Goal: Task Accomplishment & Management: Complete application form

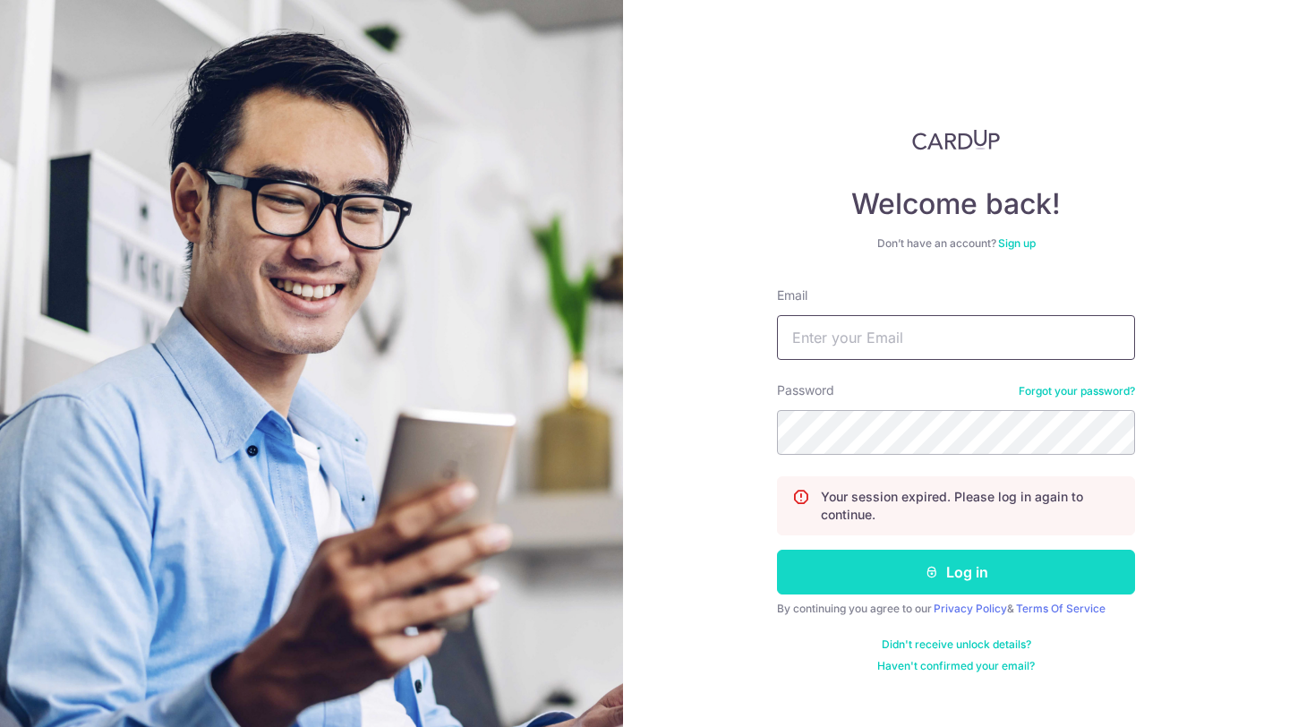
type input "[EMAIL_ADDRESS][DOMAIN_NAME]"
click at [980, 574] on button "Log in" at bounding box center [956, 572] width 358 height 45
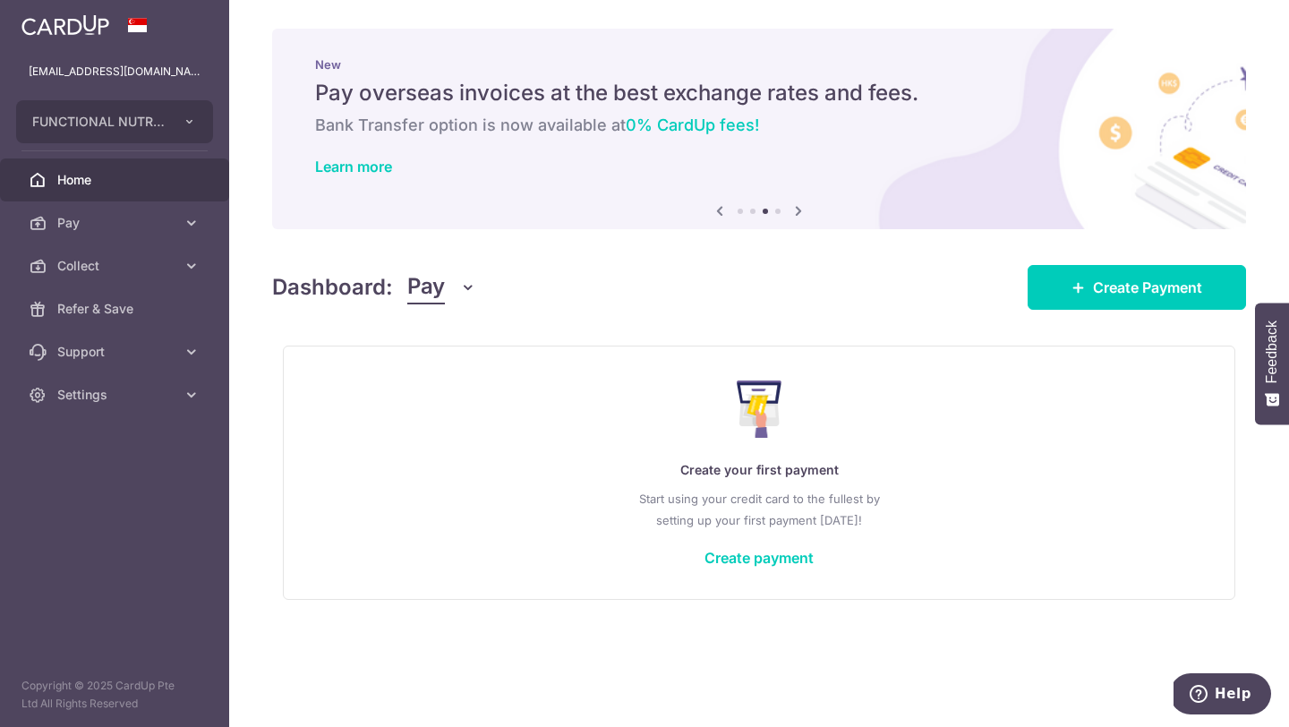
click at [84, 268] on span "Collect" at bounding box center [116, 266] width 118 height 18
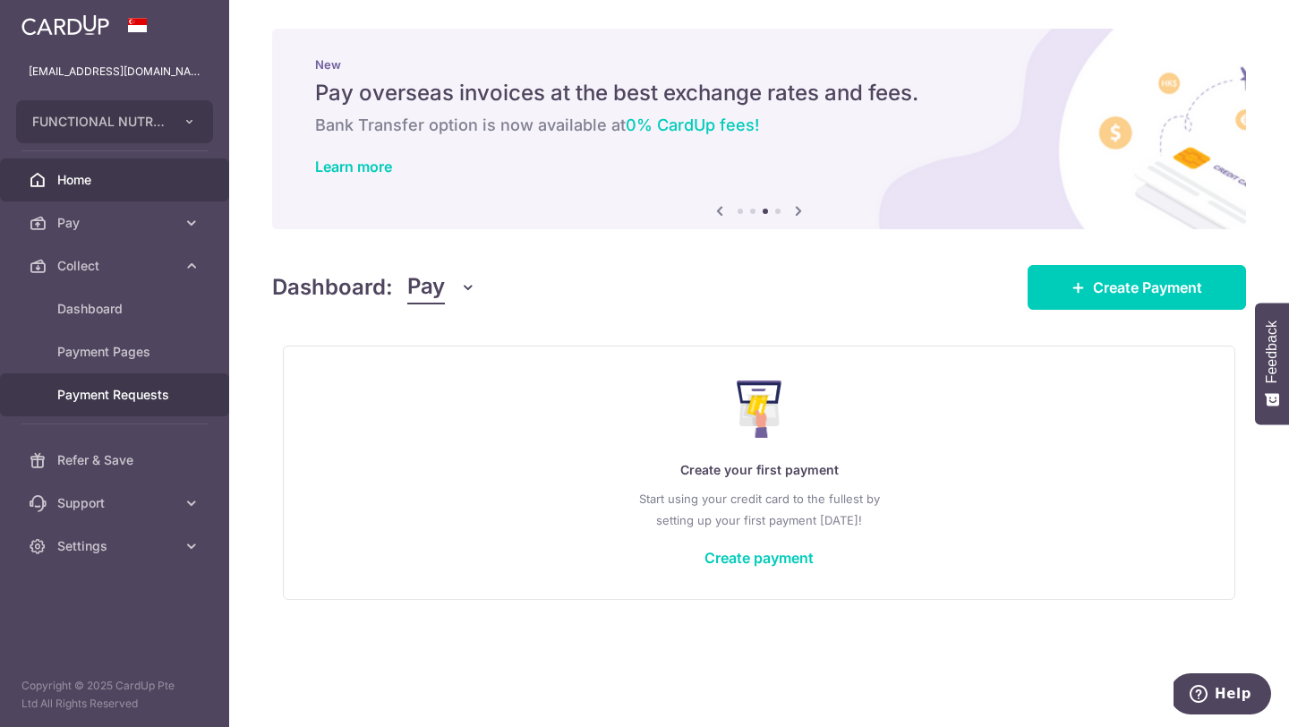
click at [101, 401] on span "Payment Requests" at bounding box center [116, 395] width 118 height 18
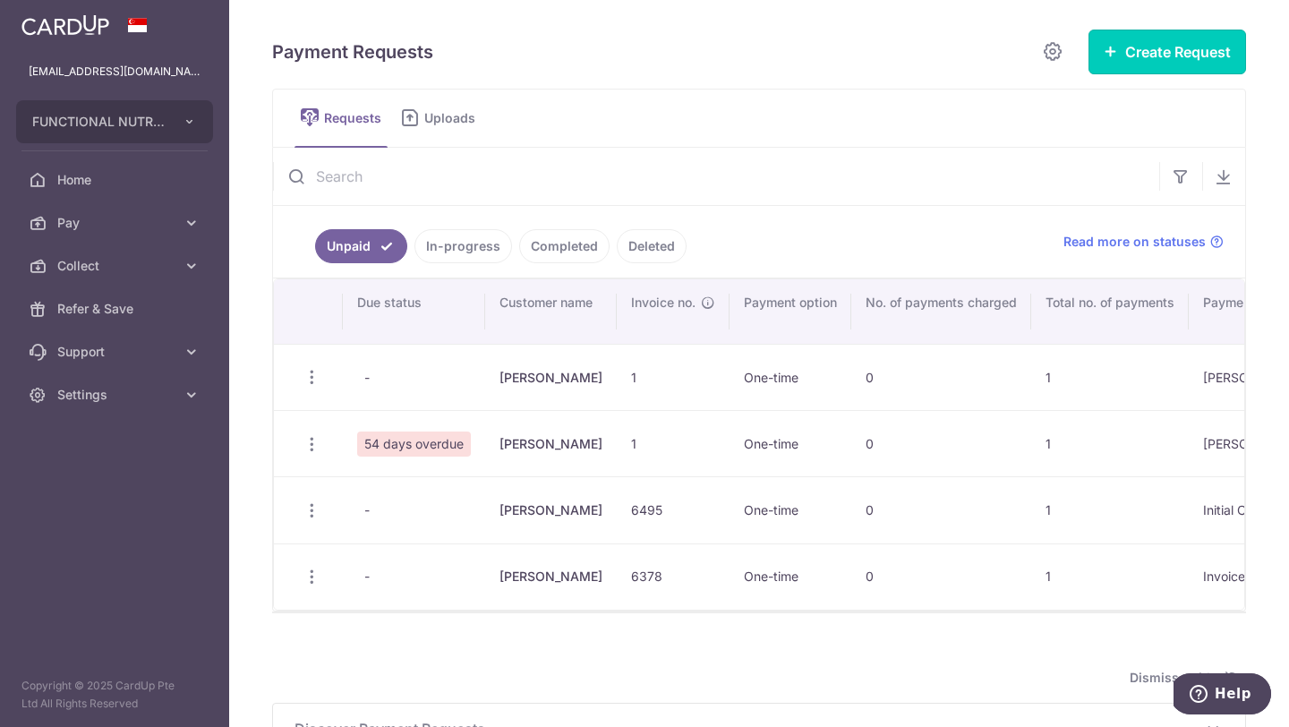
click at [1154, 56] on button "Create Request" at bounding box center [1167, 52] width 158 height 45
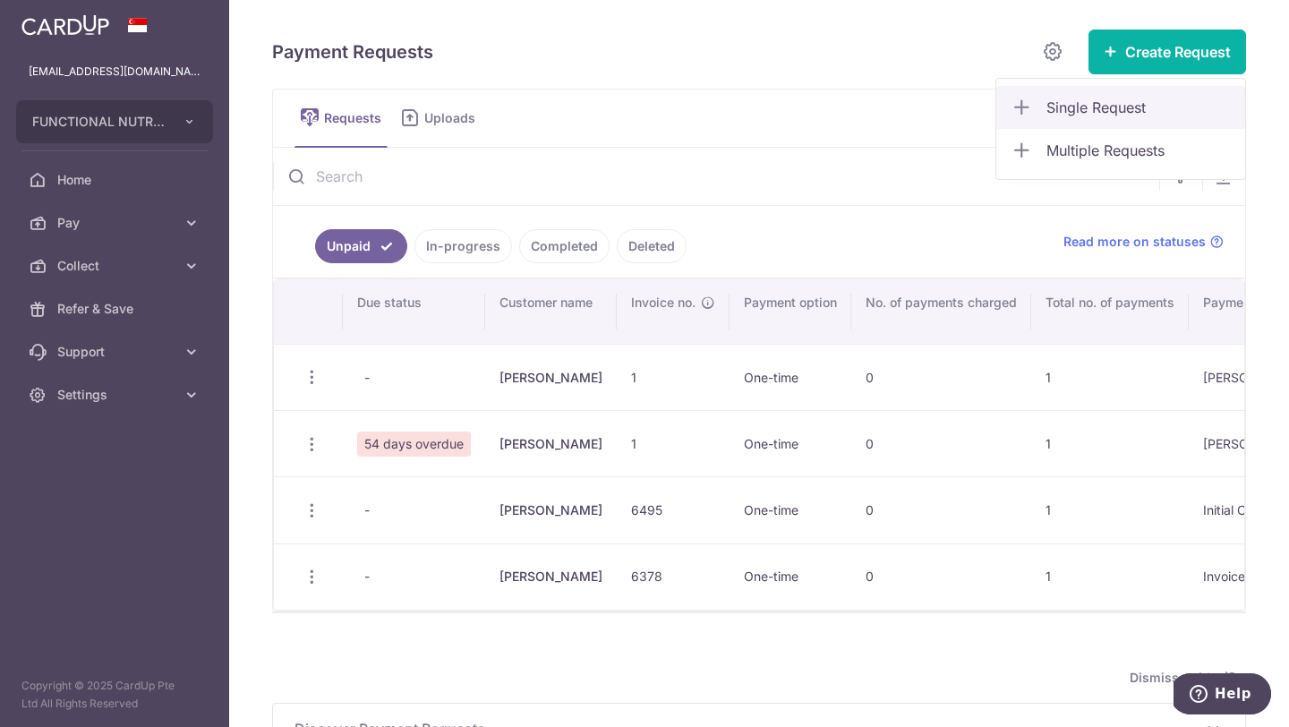
click at [1105, 110] on span "Single Request" at bounding box center [1138, 107] width 184 height 21
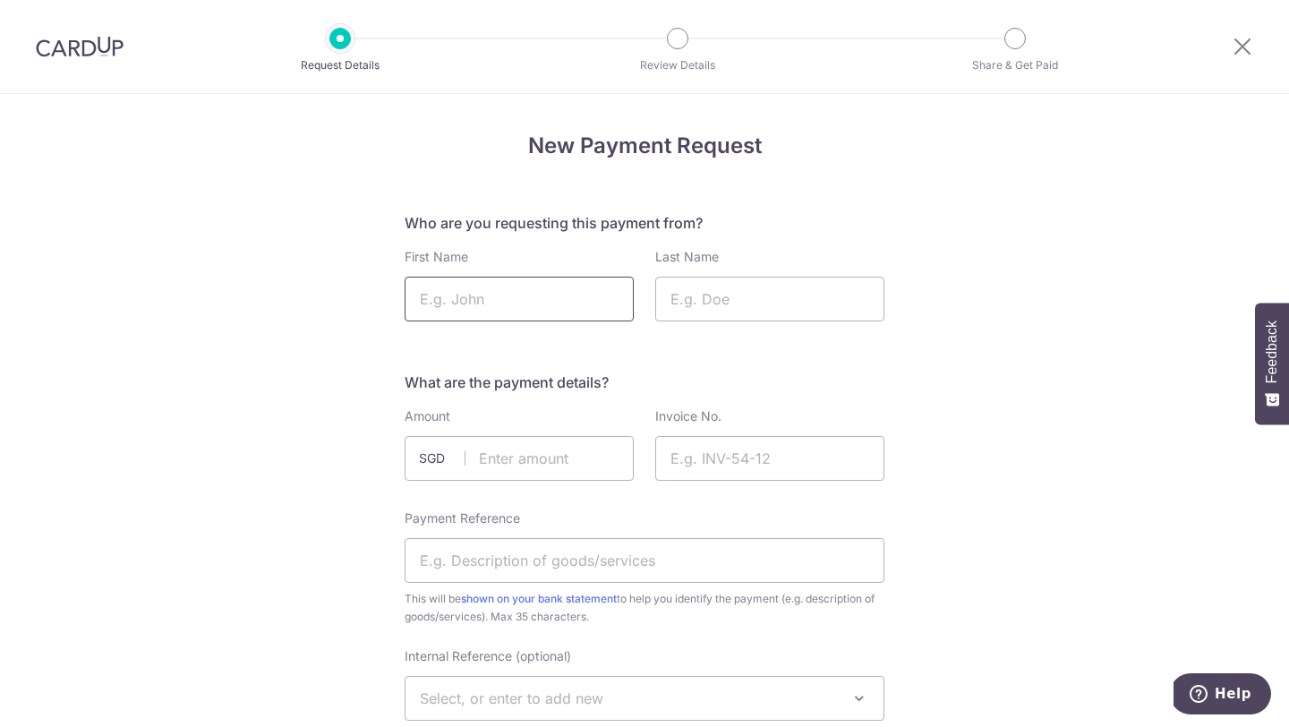
click at [459, 298] on input "First Name" at bounding box center [519, 299] width 229 height 45
type input "Jagapathi"
click at [828, 298] on input "Last Name" at bounding box center [769, 299] width 229 height 45
type input "Babu"
click at [796, 380] on h5 "What are the payment details?" at bounding box center [645, 381] width 480 height 21
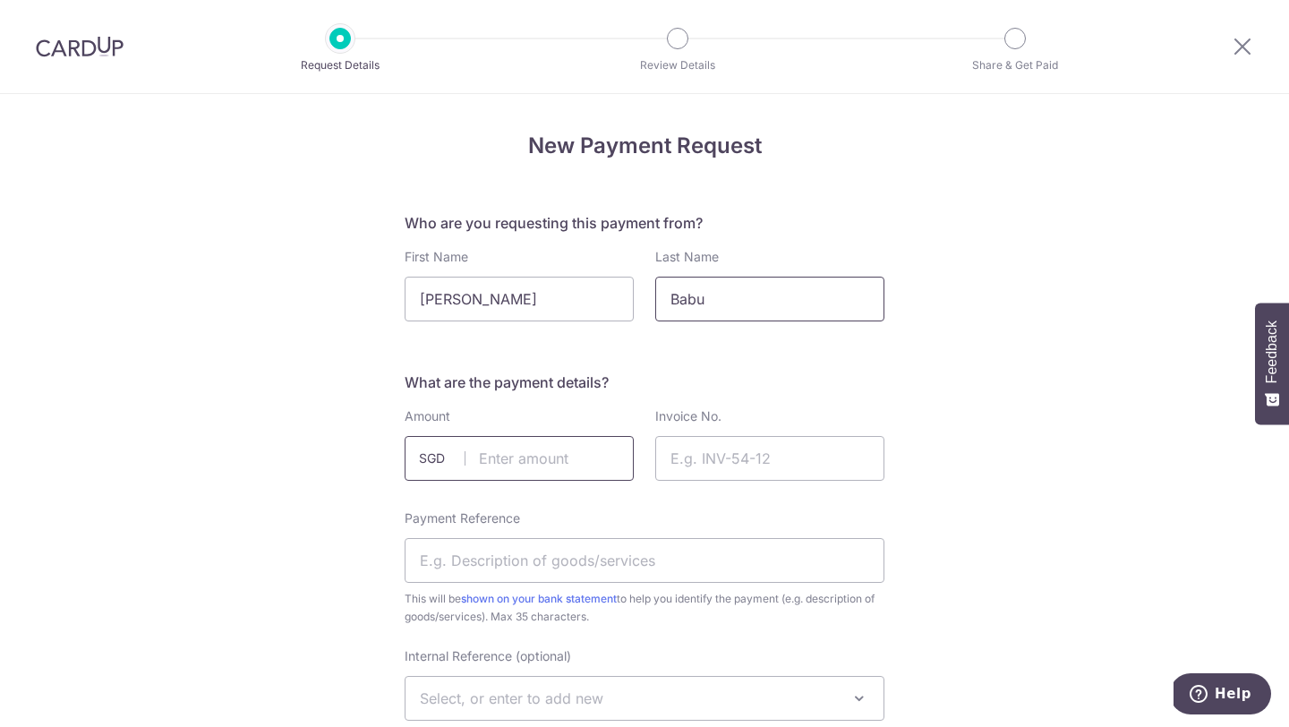
click at [566, 456] on input "text" at bounding box center [519, 458] width 229 height 45
type input "275.60"
click at [741, 461] on input "Invoice No." at bounding box center [769, 458] width 229 height 45
type input "1"
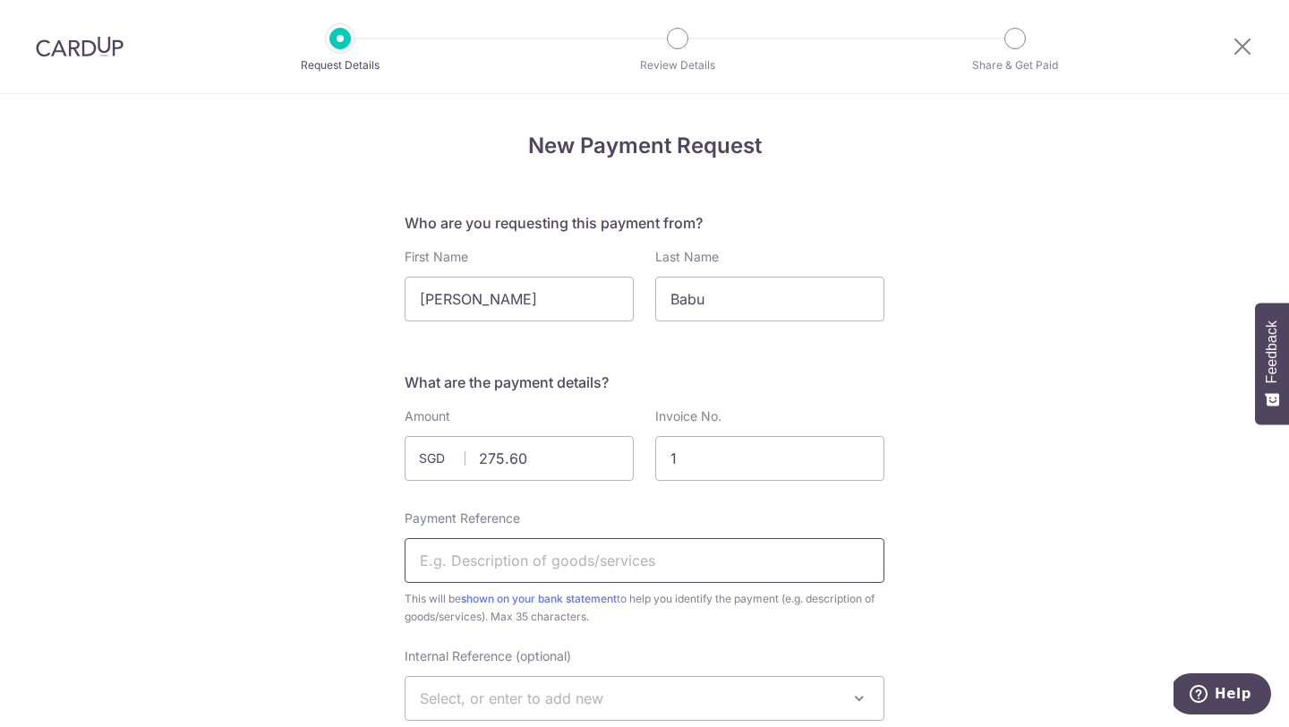
click at [593, 564] on input "Payment Reference" at bounding box center [645, 560] width 480 height 45
type input "JB"
drag, startPoint x: 1077, startPoint y: 530, endPoint x: 933, endPoint y: 490, distance: 149.6
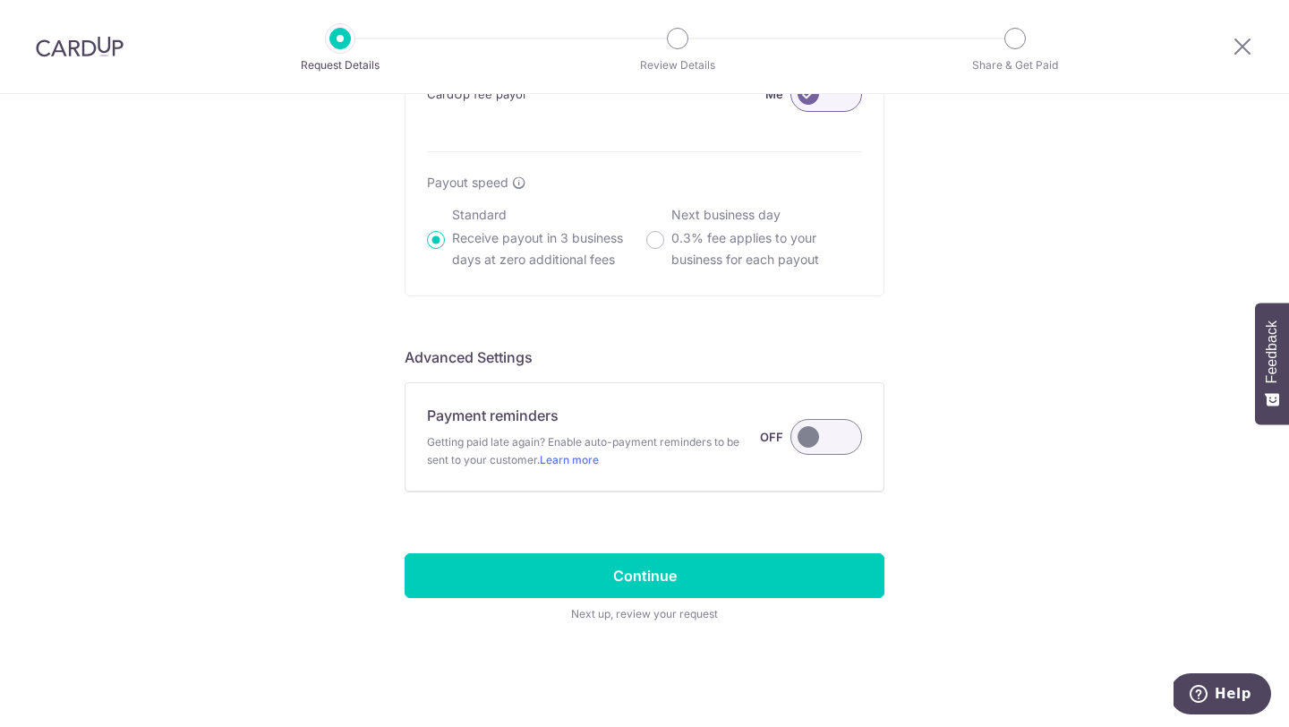
scroll to position [1295, 0]
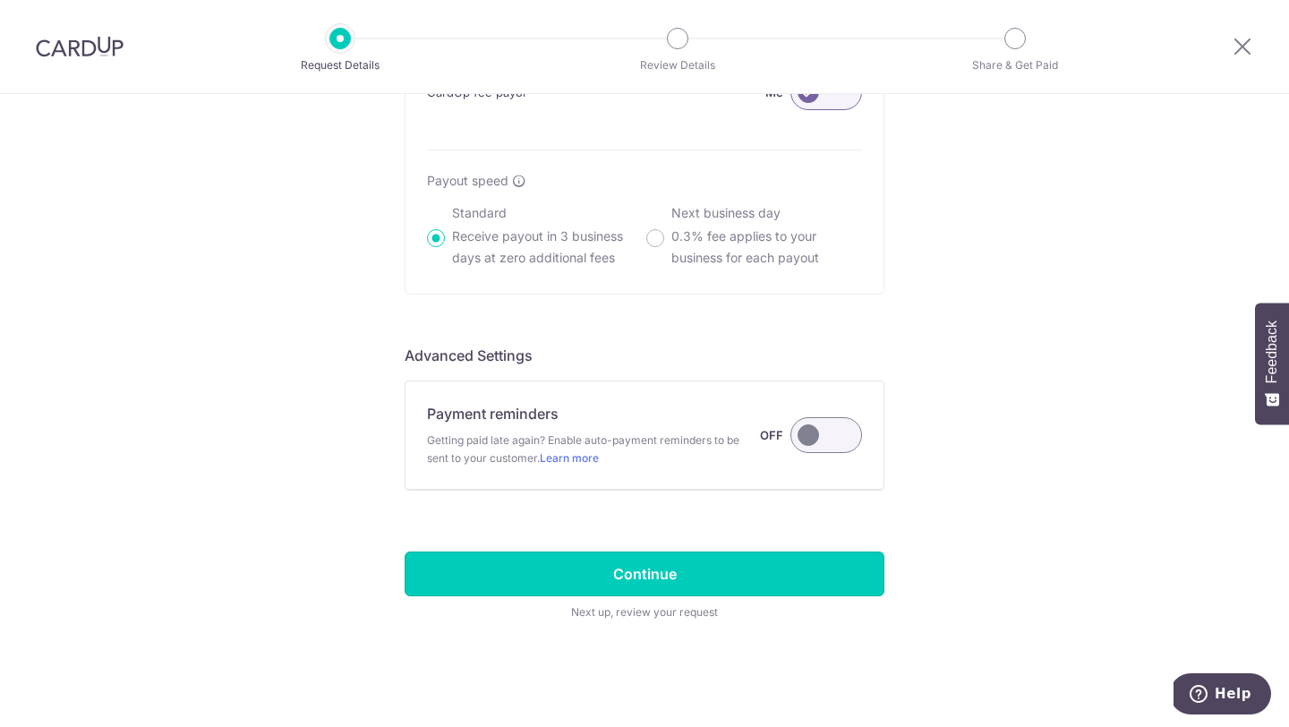
click at [663, 575] on input "Continue" at bounding box center [645, 573] width 480 height 45
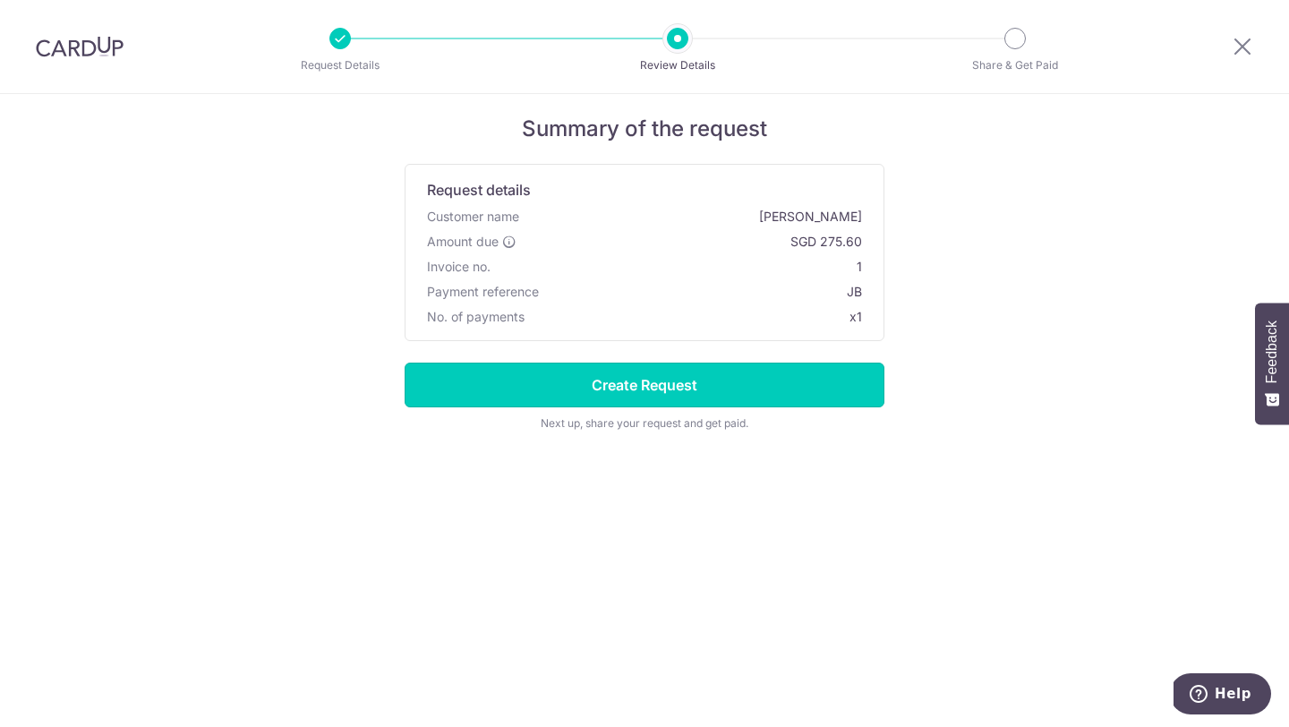
click at [639, 390] on input "Create Request" at bounding box center [645, 384] width 480 height 45
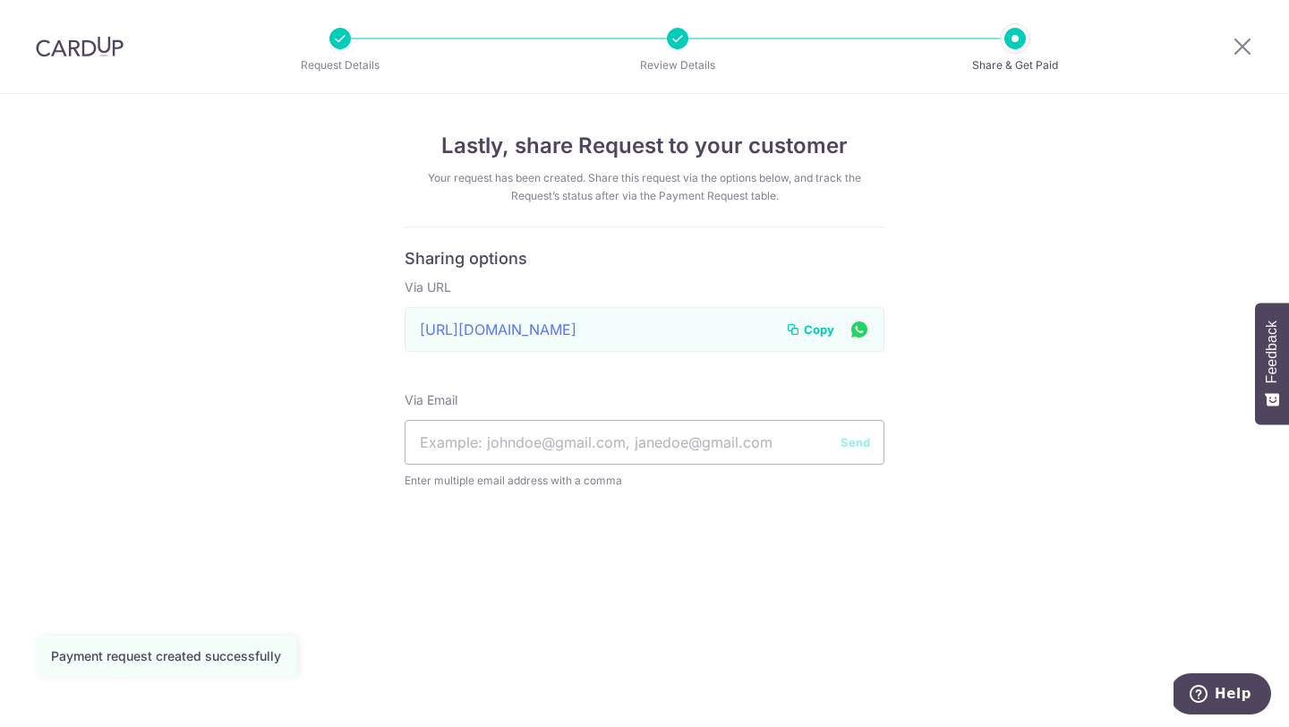
click at [822, 328] on span "Copy" at bounding box center [819, 329] width 30 height 18
click at [1242, 43] on icon at bounding box center [1241, 46] width 21 height 22
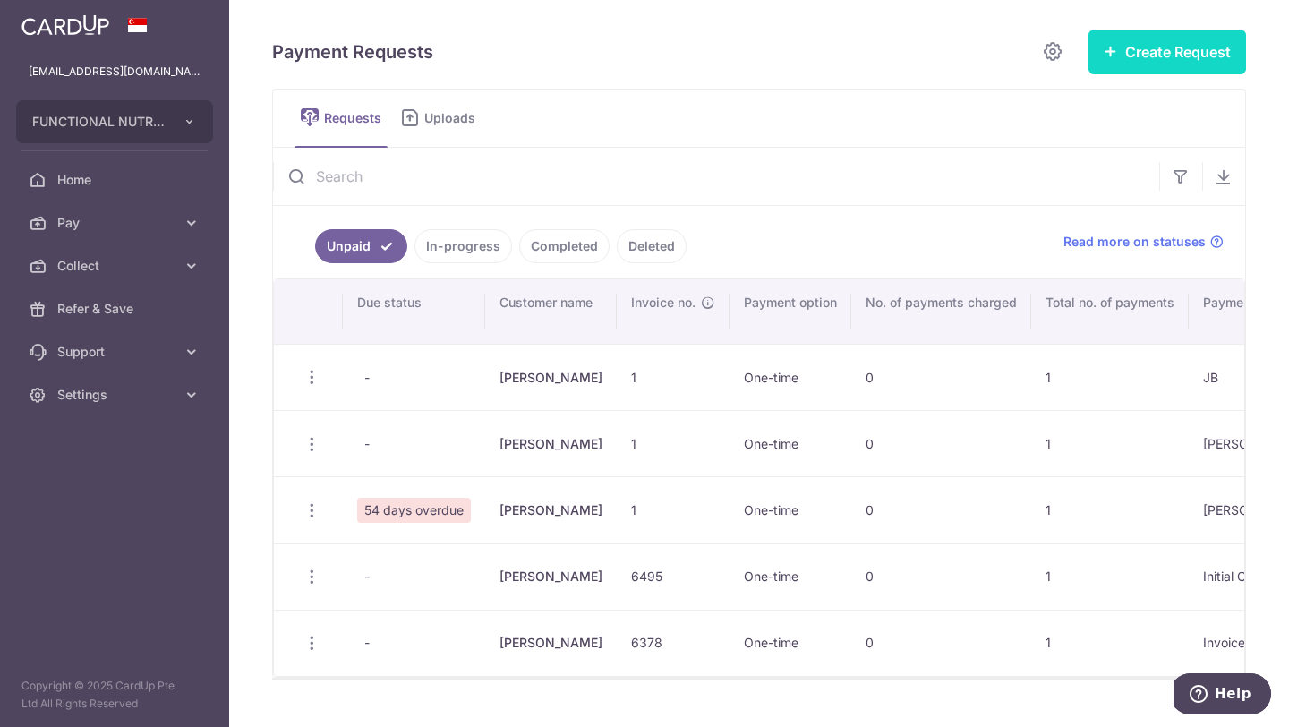
click at [1133, 52] on button "Create Request" at bounding box center [1167, 52] width 158 height 45
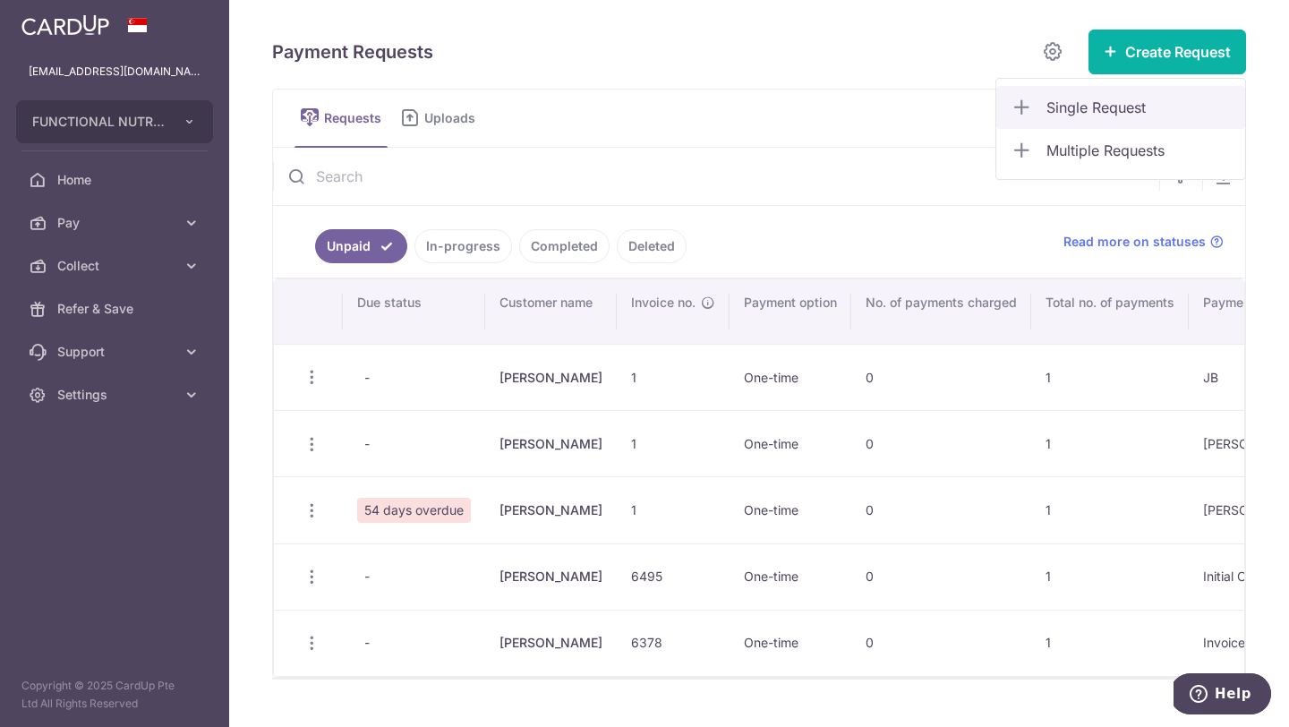
click at [1107, 103] on span "Single Request" at bounding box center [1138, 107] width 184 height 21
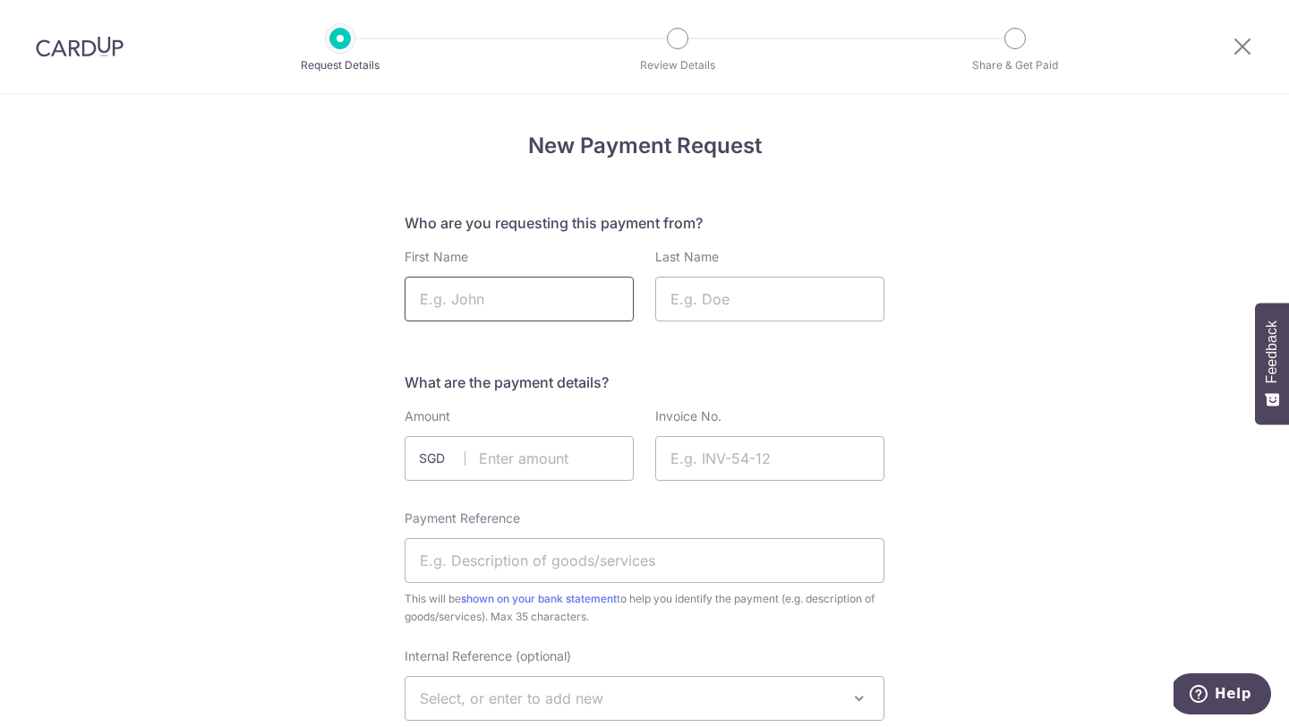
drag, startPoint x: 0, startPoint y: 0, endPoint x: 605, endPoint y: 298, distance: 674.4
click at [605, 298] on input "First Name" at bounding box center [519, 299] width 229 height 45
type input "[PERSON_NAME]"
click at [799, 303] on input "Last Name" at bounding box center [769, 299] width 229 height 45
type input "Bakshi"
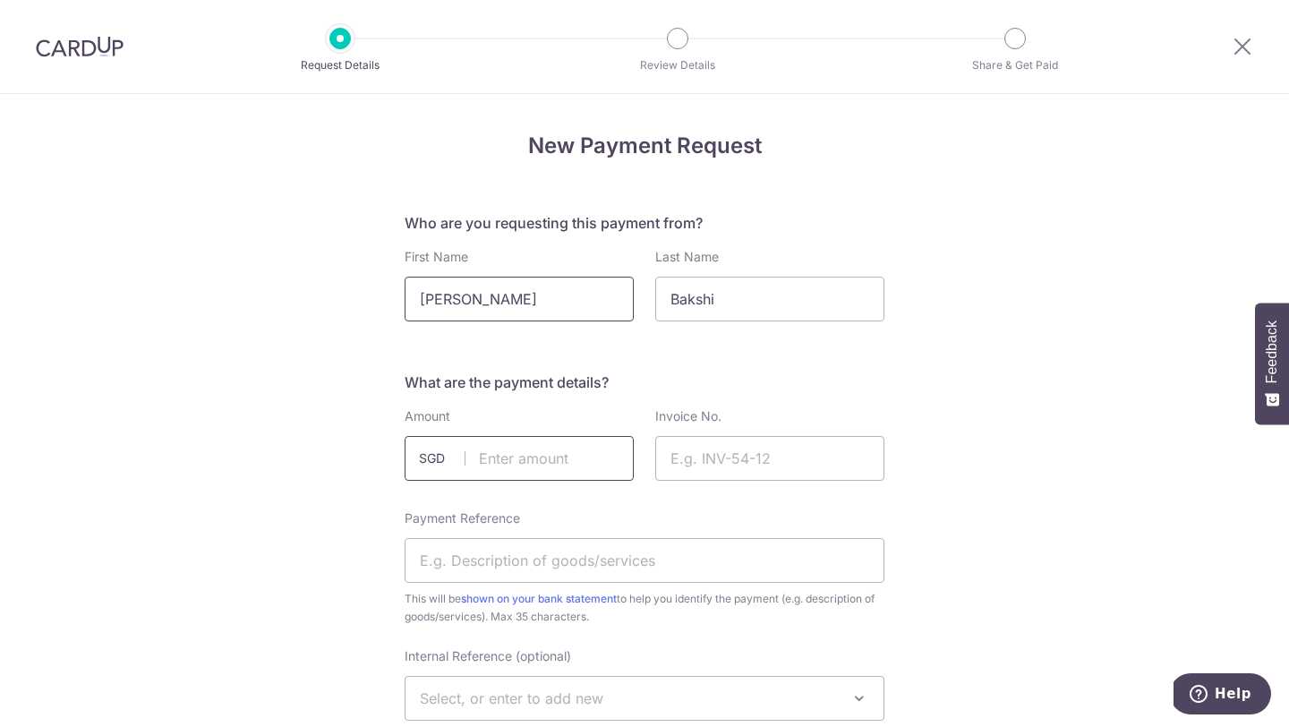
click at [606, 446] on input "text" at bounding box center [519, 458] width 229 height 45
type input "275.60"
click at [712, 464] on input "Invoice No." at bounding box center [769, 458] width 229 height 45
type input "1"
click at [538, 560] on input "Payment Reference" at bounding box center [645, 560] width 480 height 45
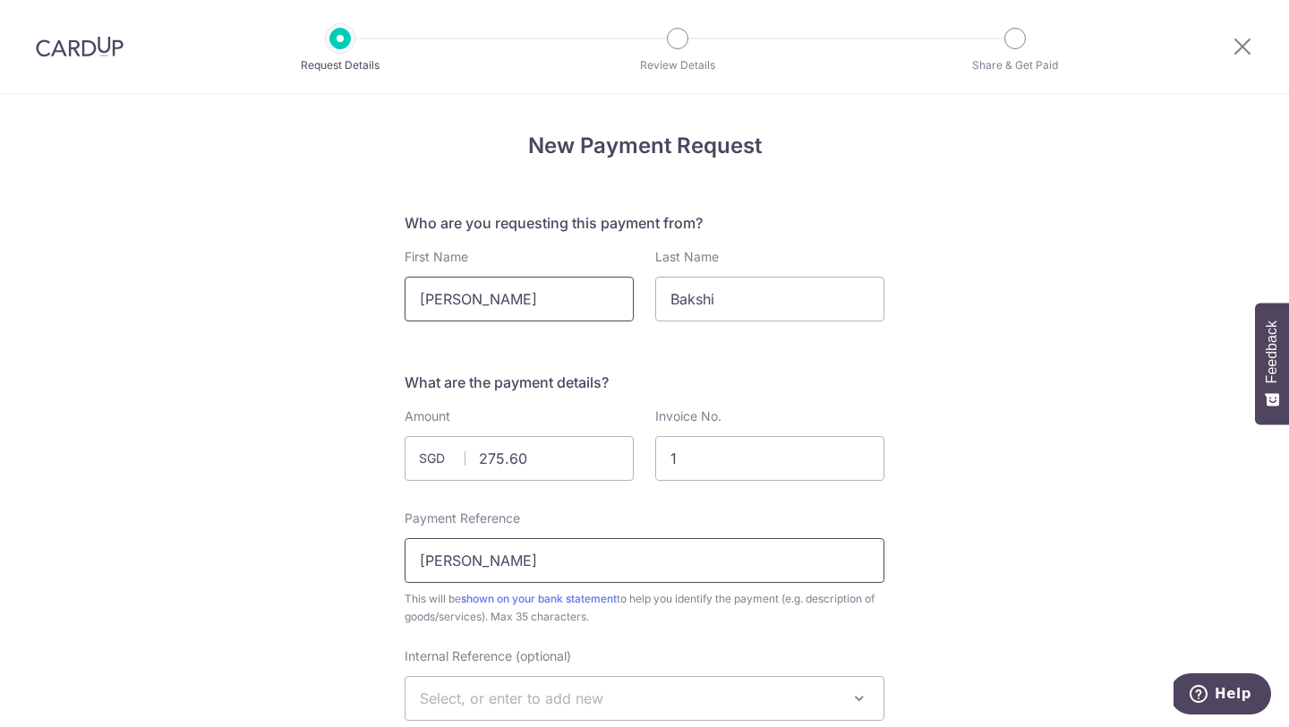
type input "Anita"
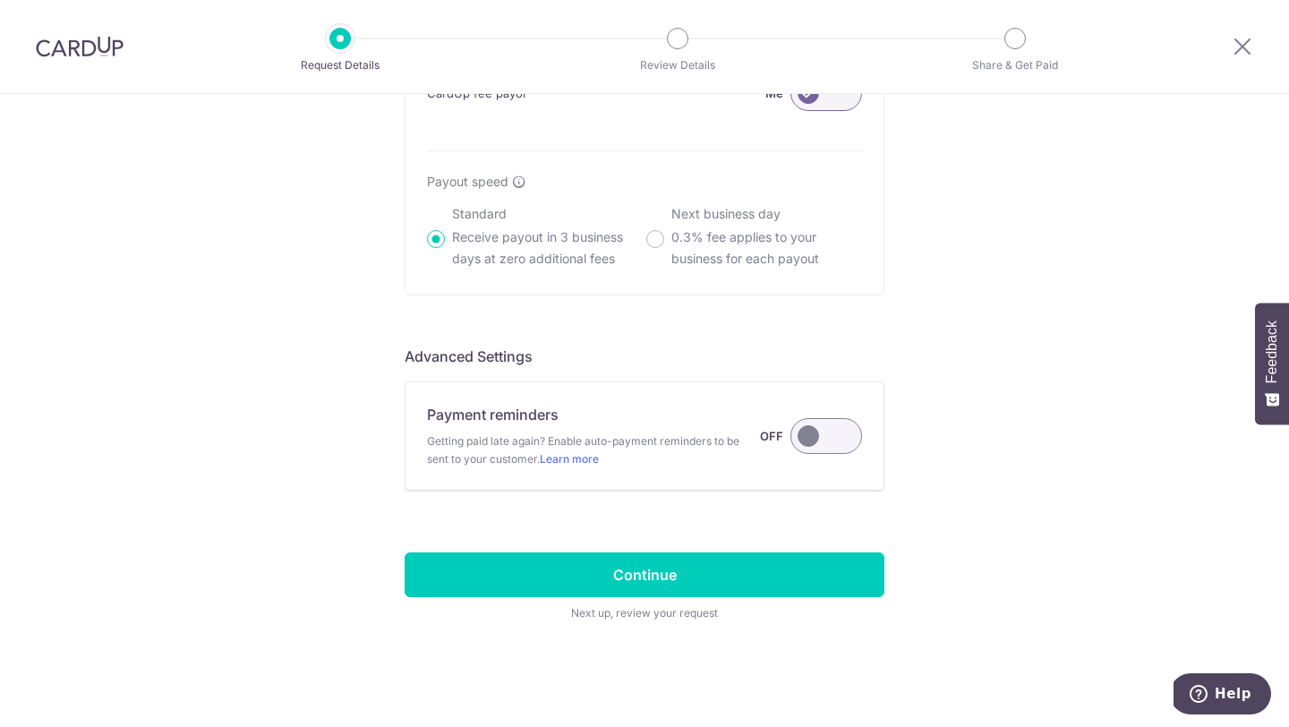
scroll to position [1295, 0]
click at [637, 577] on input "Continue" at bounding box center [645, 573] width 480 height 45
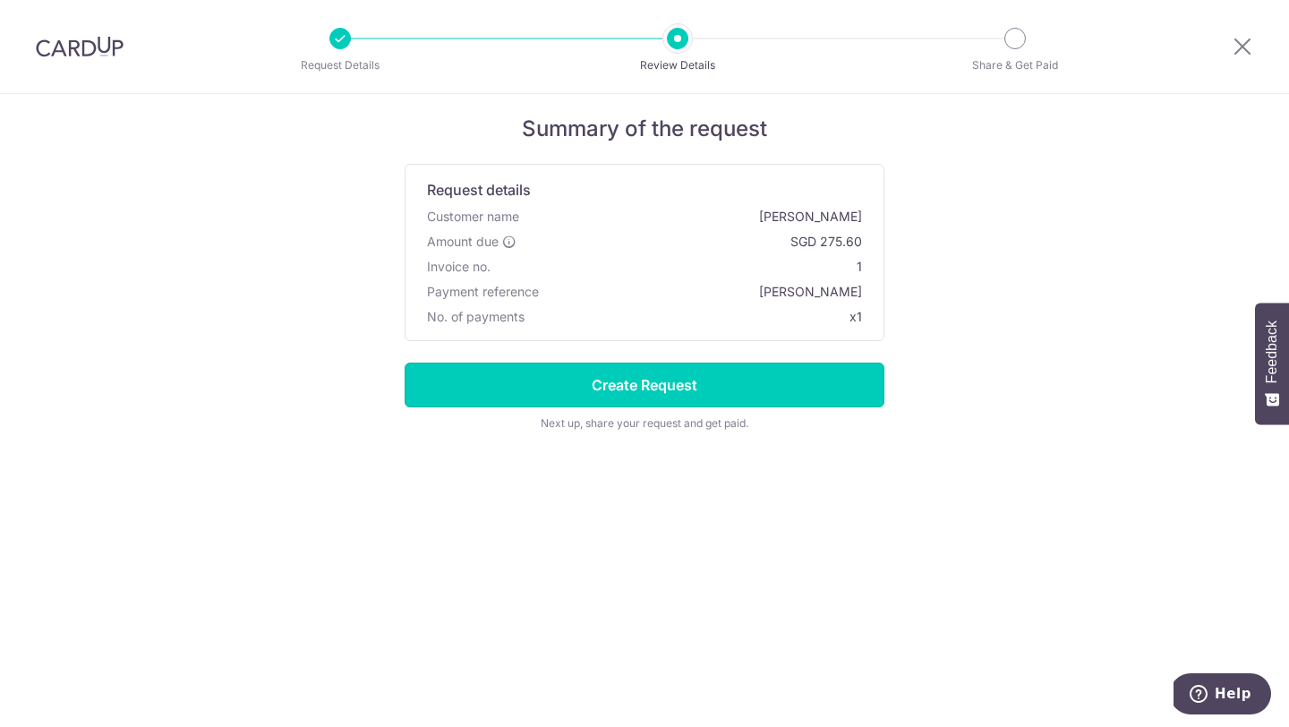
click at [631, 383] on input "Create Request" at bounding box center [645, 384] width 480 height 45
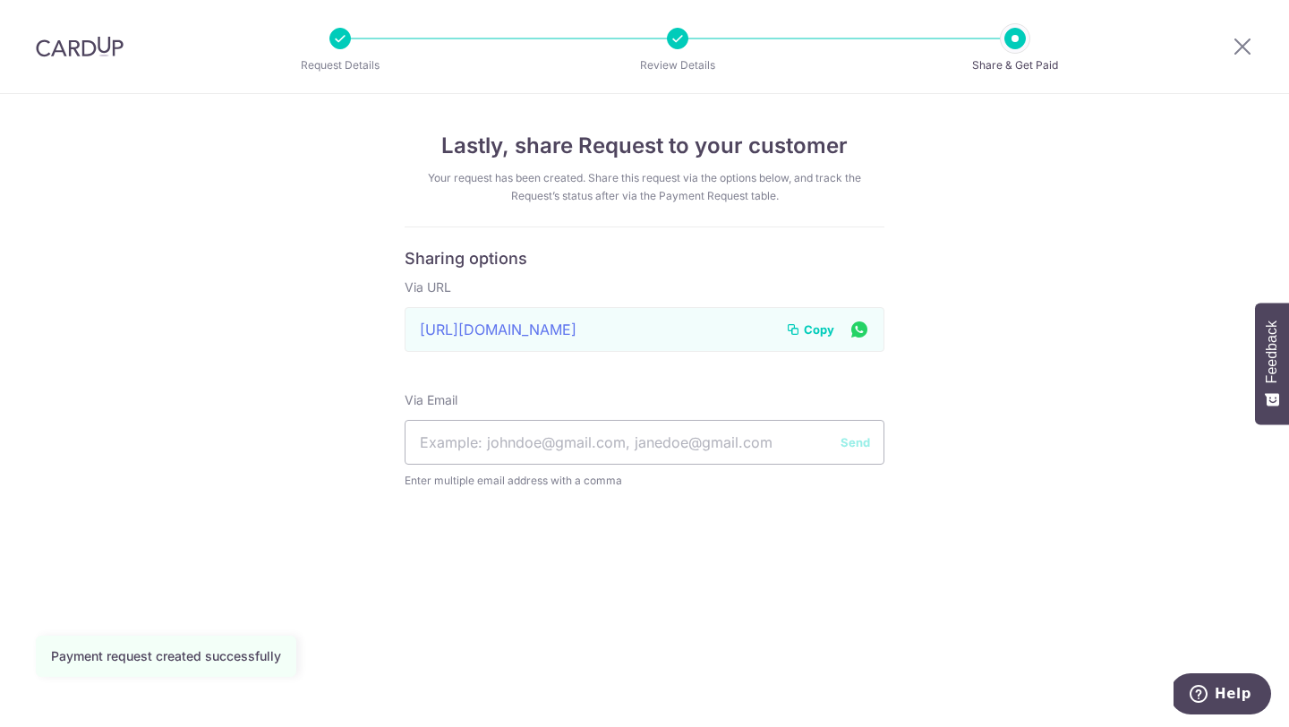
click at [816, 327] on span "Copy" at bounding box center [819, 329] width 30 height 18
